Goal: Information Seeking & Learning: Learn about a topic

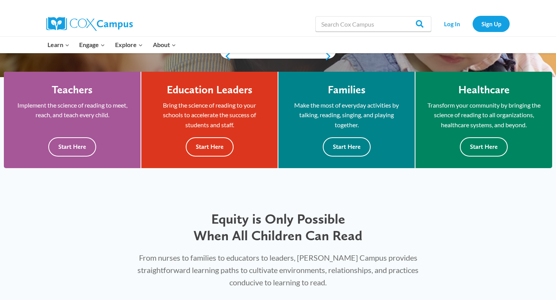
scroll to position [203, 0]
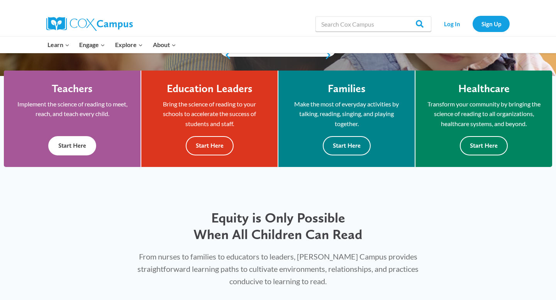
click at [78, 144] on button "Start Here" at bounding box center [72, 145] width 48 height 19
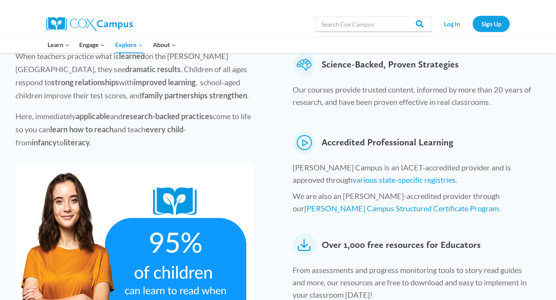
scroll to position [288, 0]
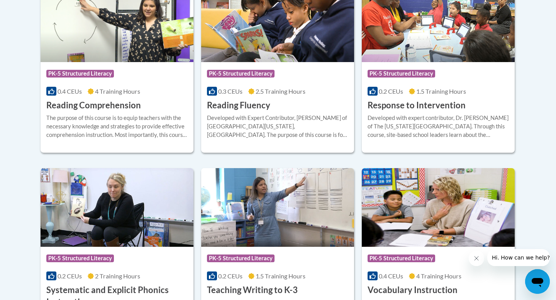
scroll to position [764, 0]
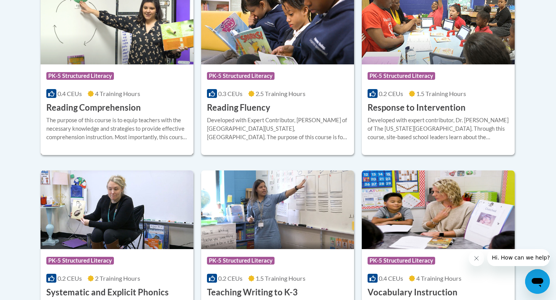
click at [110, 128] on div "The purpose of this course is to equip teachers with the necessary knowledge an…" at bounding box center [116, 128] width 141 height 25
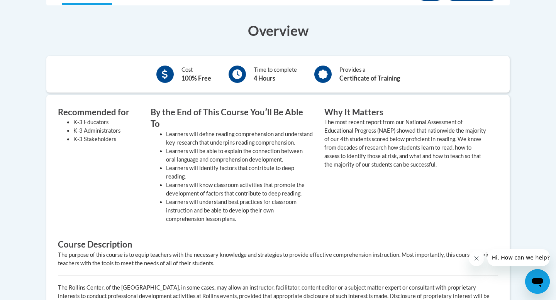
scroll to position [53, 0]
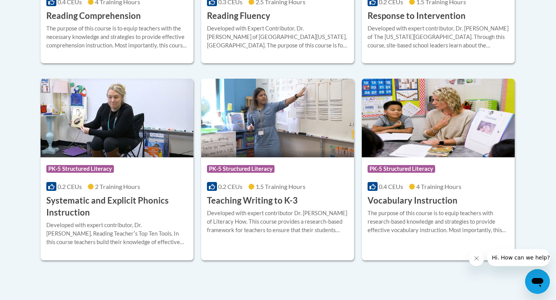
scroll to position [898, 0]
